Goal: Find specific page/section: Find specific page/section

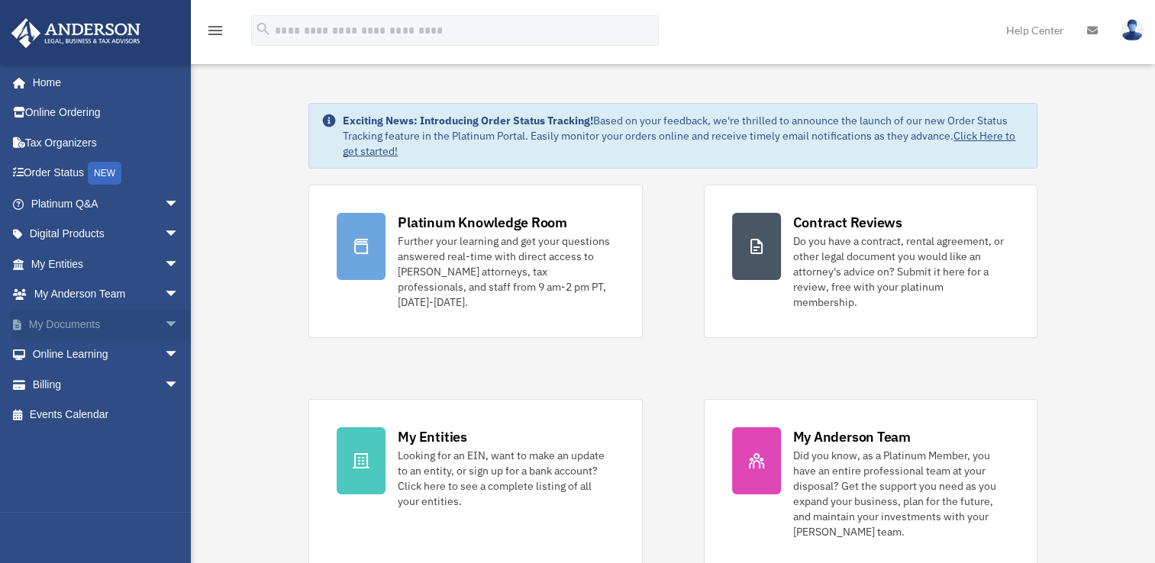
click at [164, 322] on span "arrow_drop_down" at bounding box center [179, 324] width 31 height 31
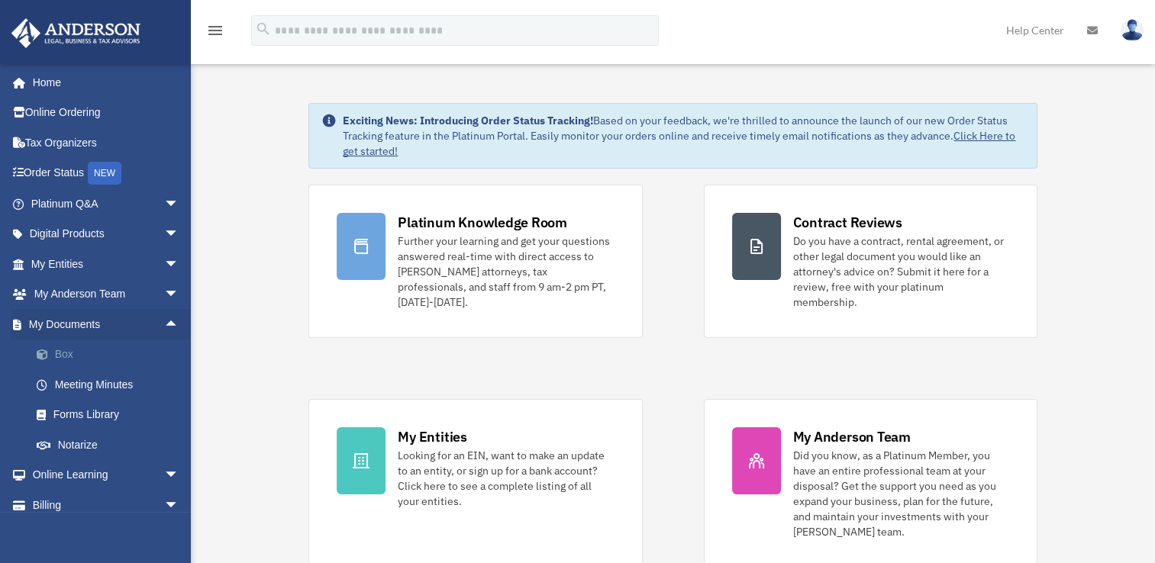
click at [69, 357] on link "Box" at bounding box center [111, 355] width 181 height 31
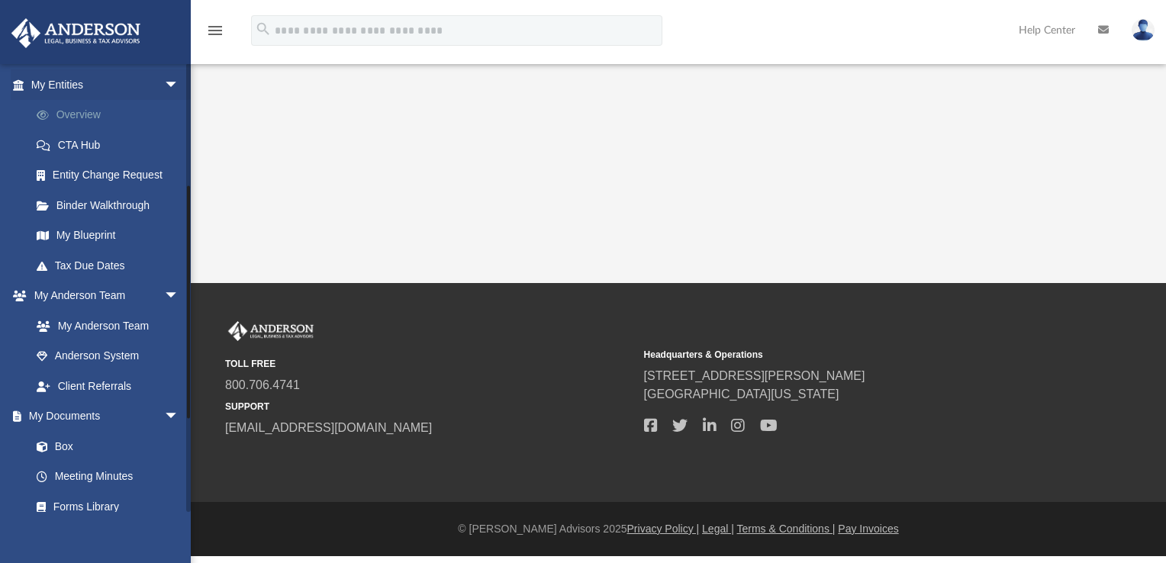
scroll to position [229, 0]
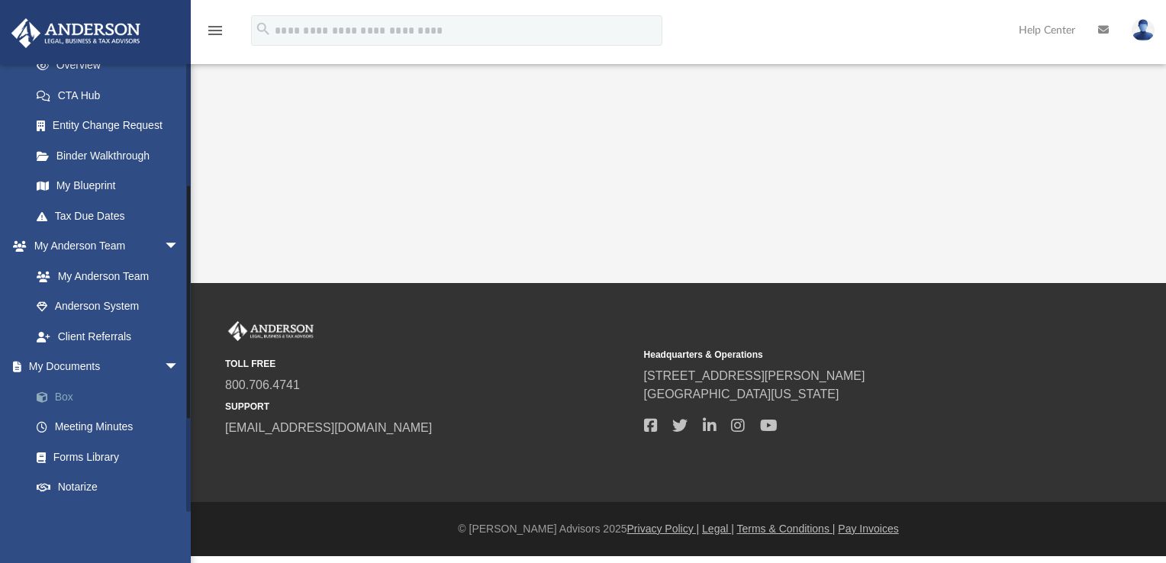
click at [57, 395] on link "Box" at bounding box center [111, 397] width 181 height 31
click at [63, 394] on link "Box" at bounding box center [111, 397] width 181 height 31
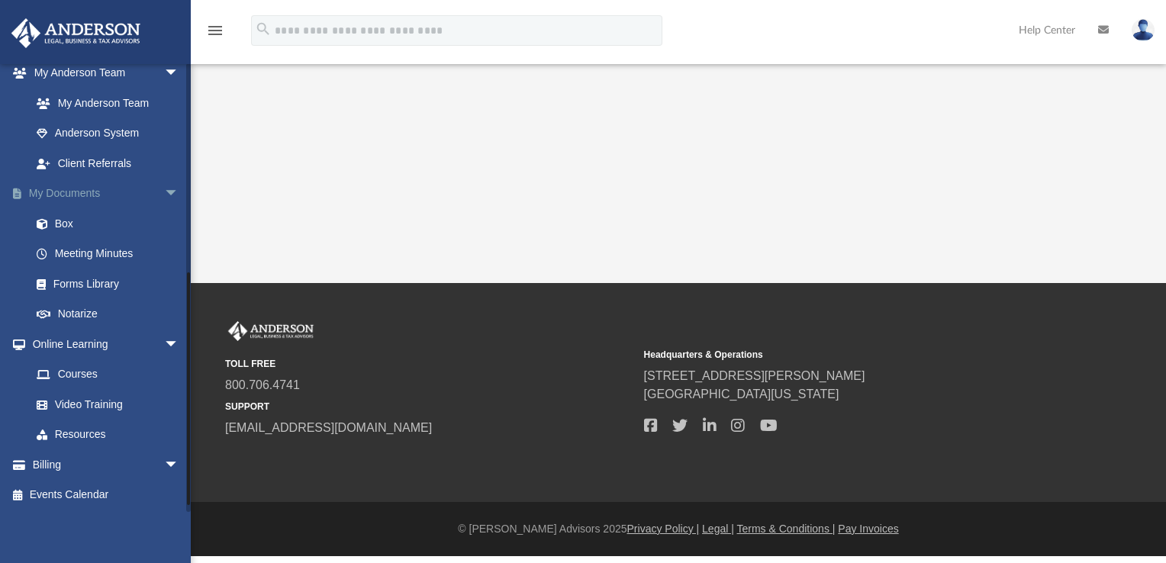
scroll to position [403, 0]
click at [164, 458] on span "arrow_drop_down" at bounding box center [179, 464] width 31 height 31
click at [53, 221] on span at bounding box center [50, 223] width 10 height 11
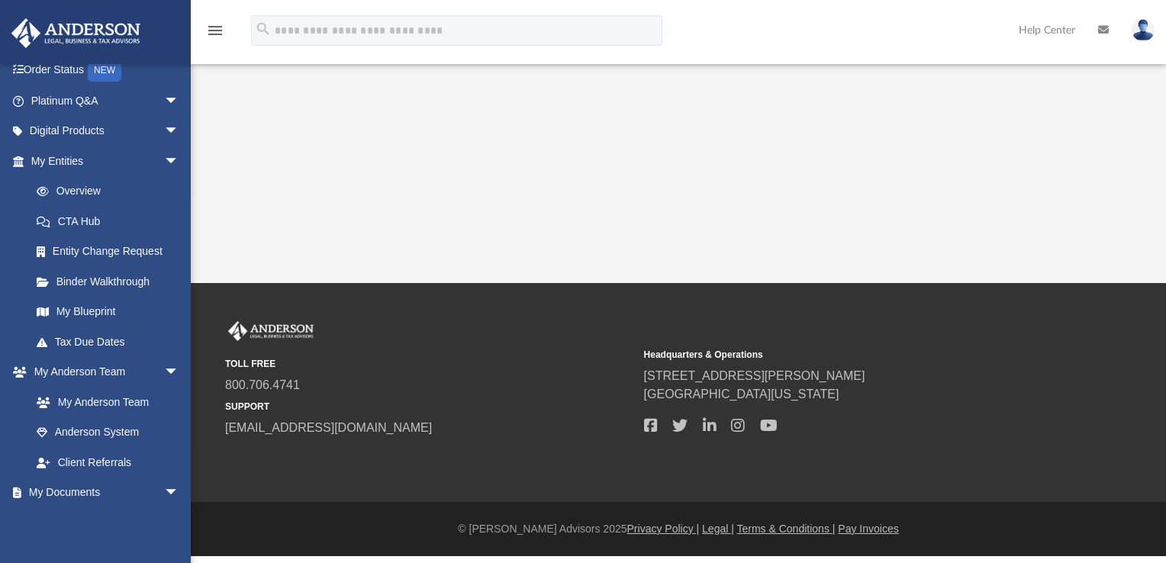
scroll to position [98, 0]
